Goal: Navigation & Orientation: Go to known website

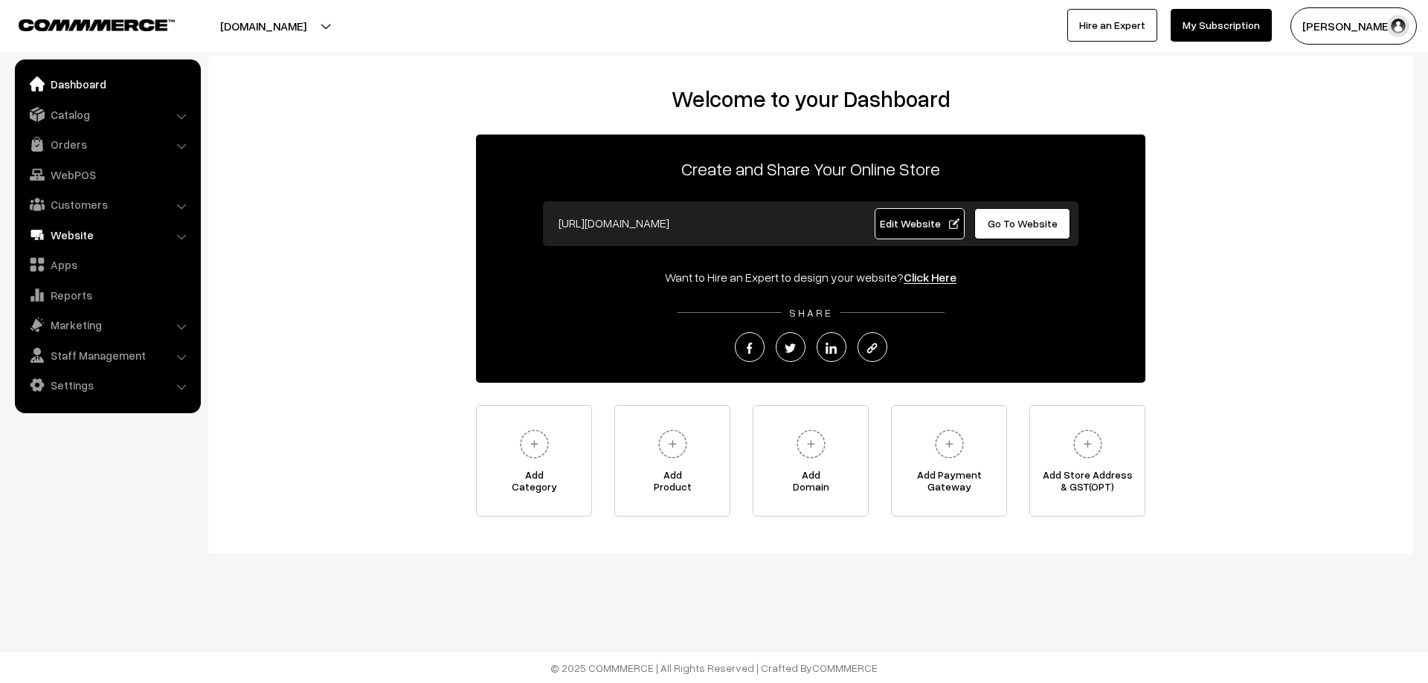
click at [89, 226] on link "Website" at bounding box center [107, 235] width 177 height 27
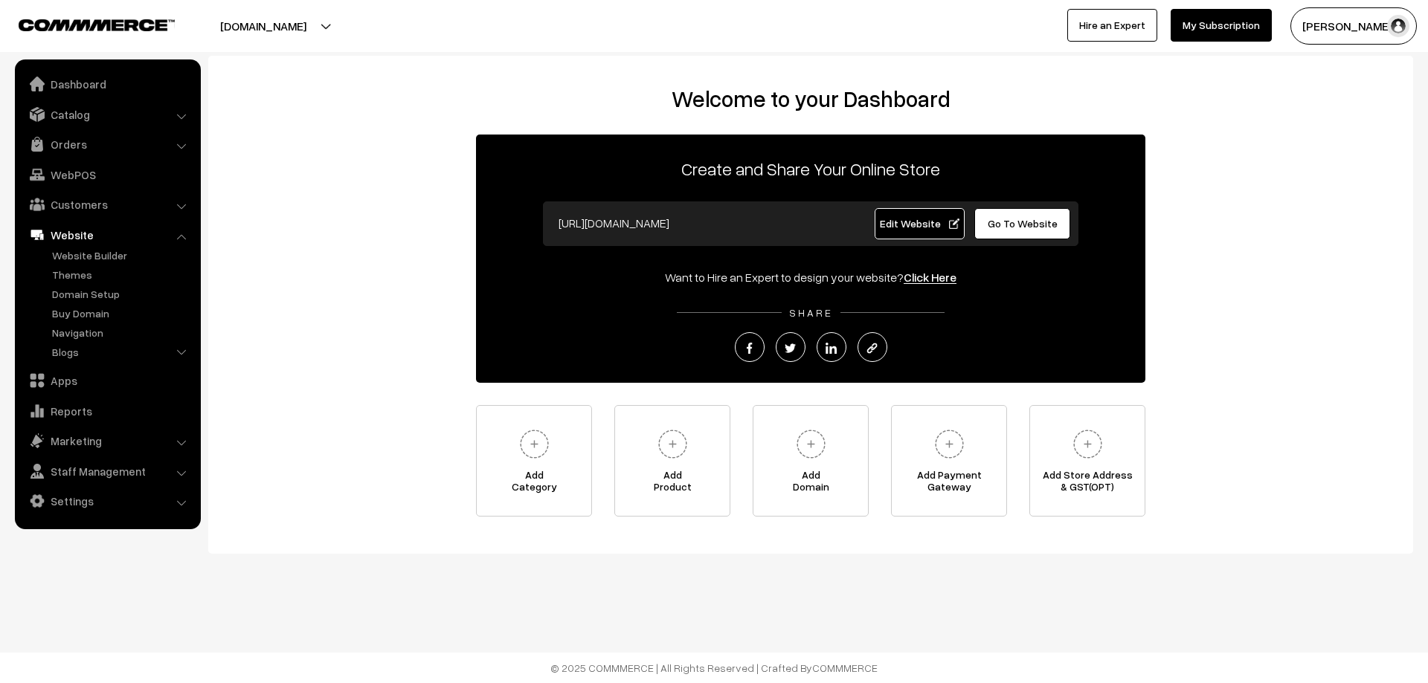
click at [1339, 23] on button "[PERSON_NAME]" at bounding box center [1353, 25] width 126 height 37
click at [70, 500] on link "Settings" at bounding box center [107, 501] width 177 height 27
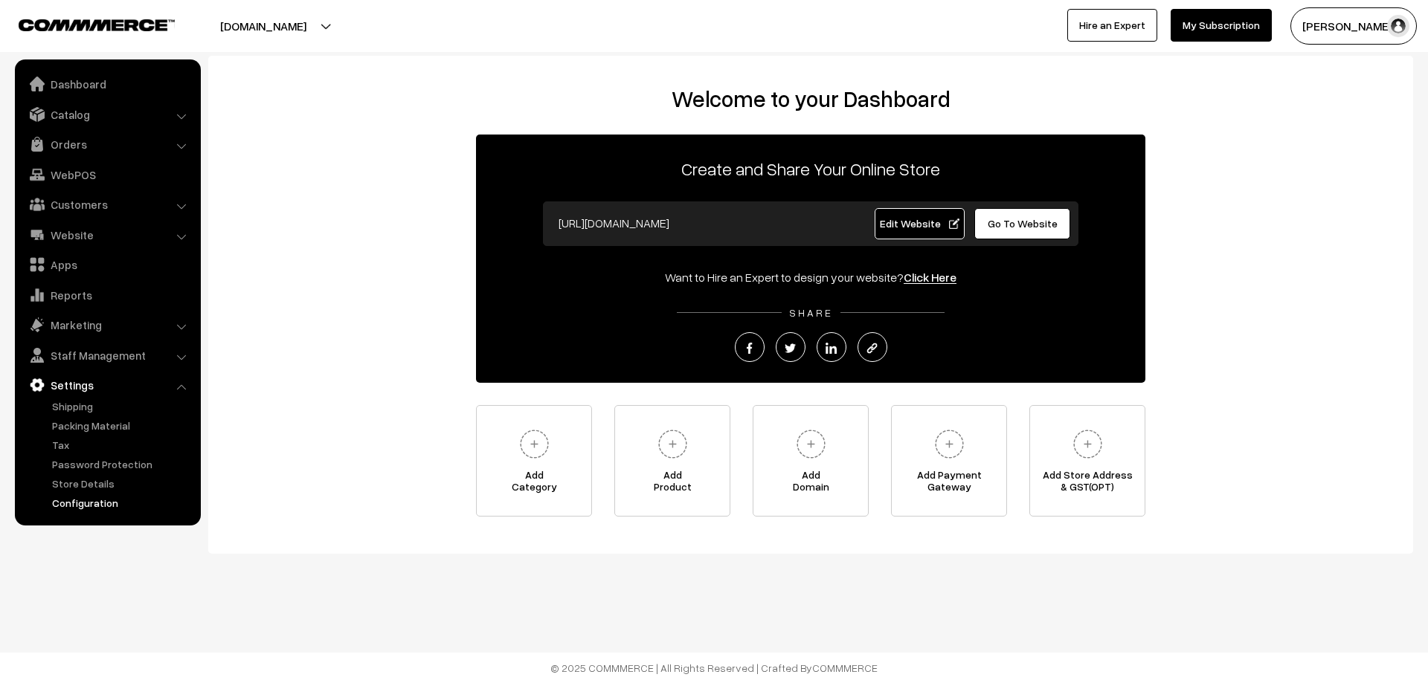
click at [92, 501] on link "Configuration" at bounding box center [121, 503] width 147 height 16
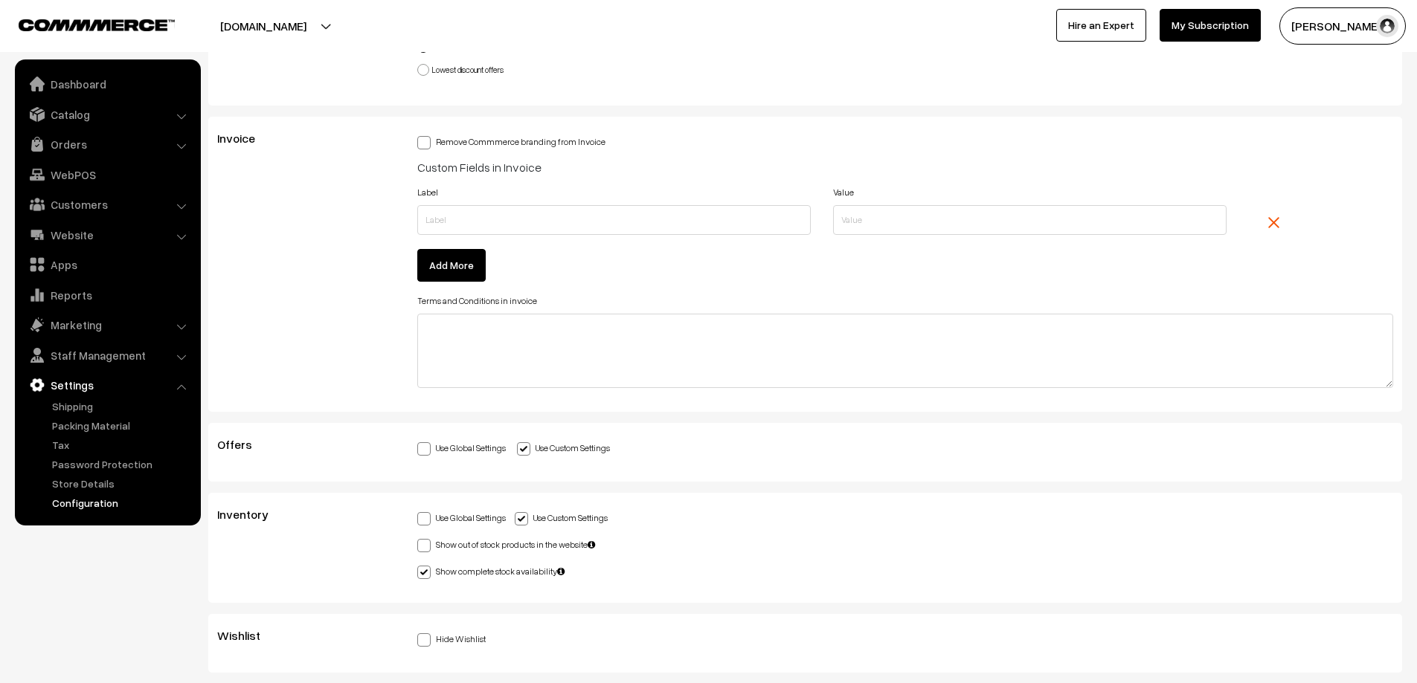
scroll to position [3777, 0]
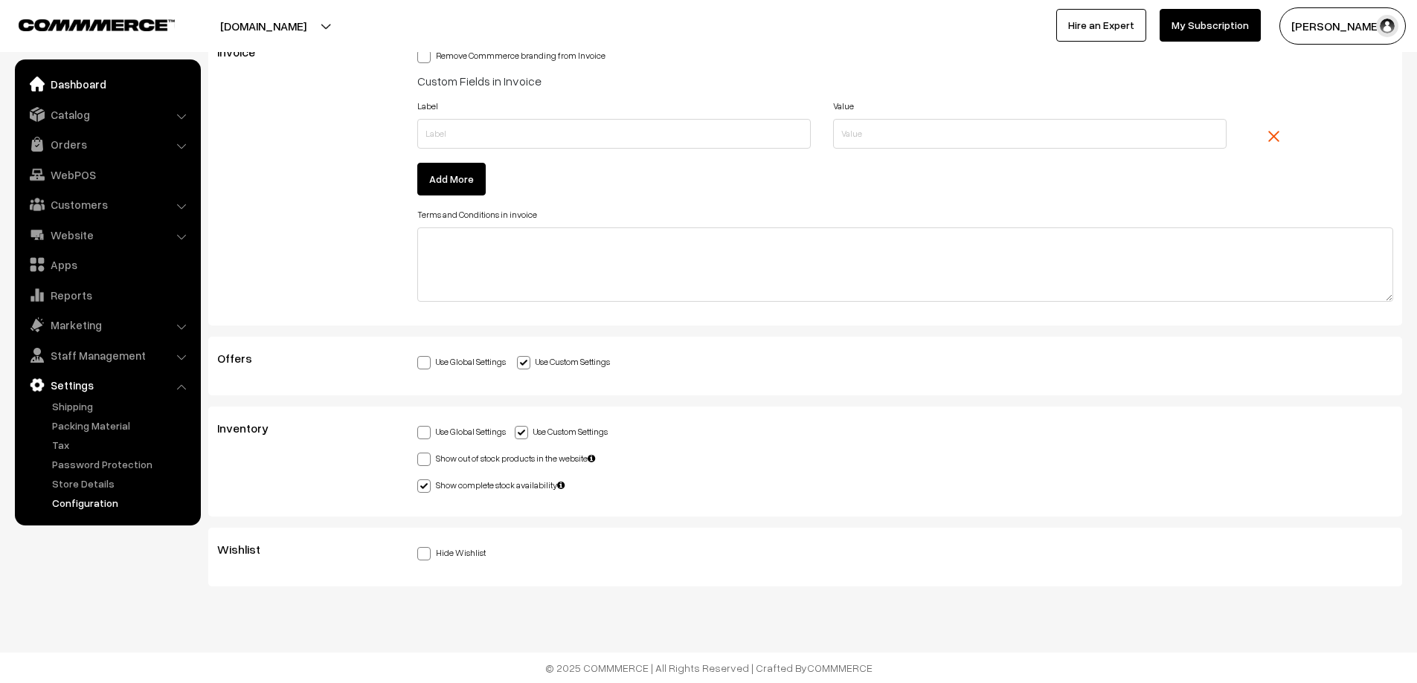
click at [74, 82] on link "Dashboard" at bounding box center [107, 84] width 177 height 27
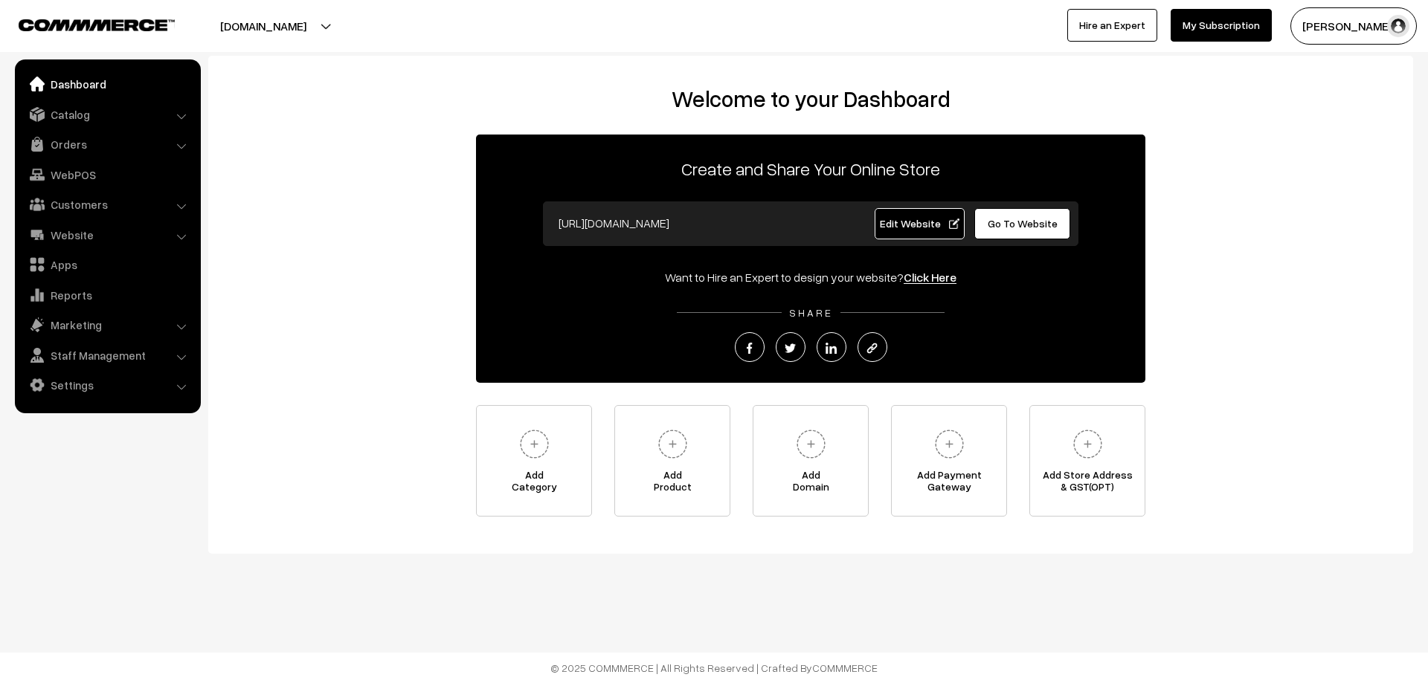
click at [1043, 224] on span "Go To Website" at bounding box center [1023, 223] width 70 height 13
